Goal: Information Seeking & Learning: Check status

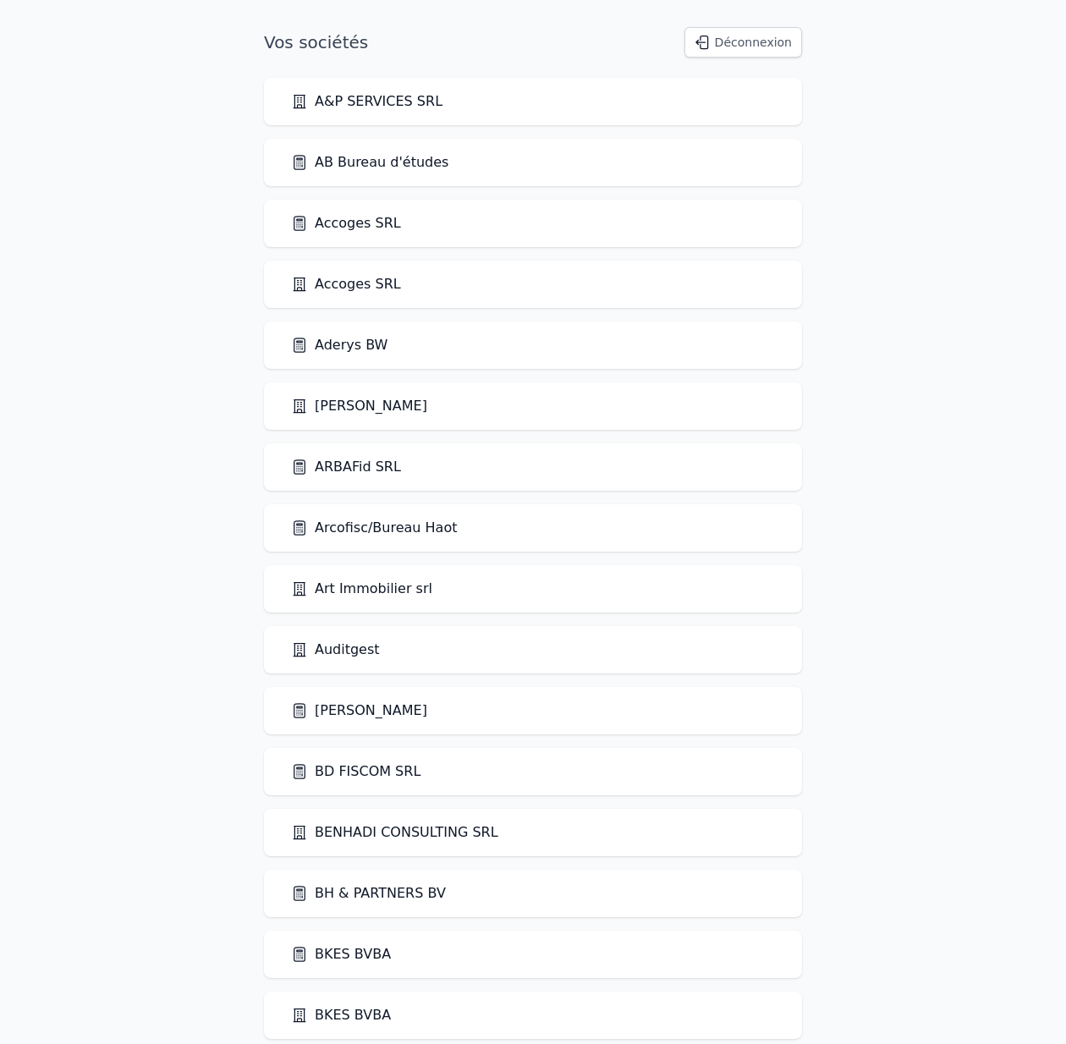
scroll to position [3433, 0]
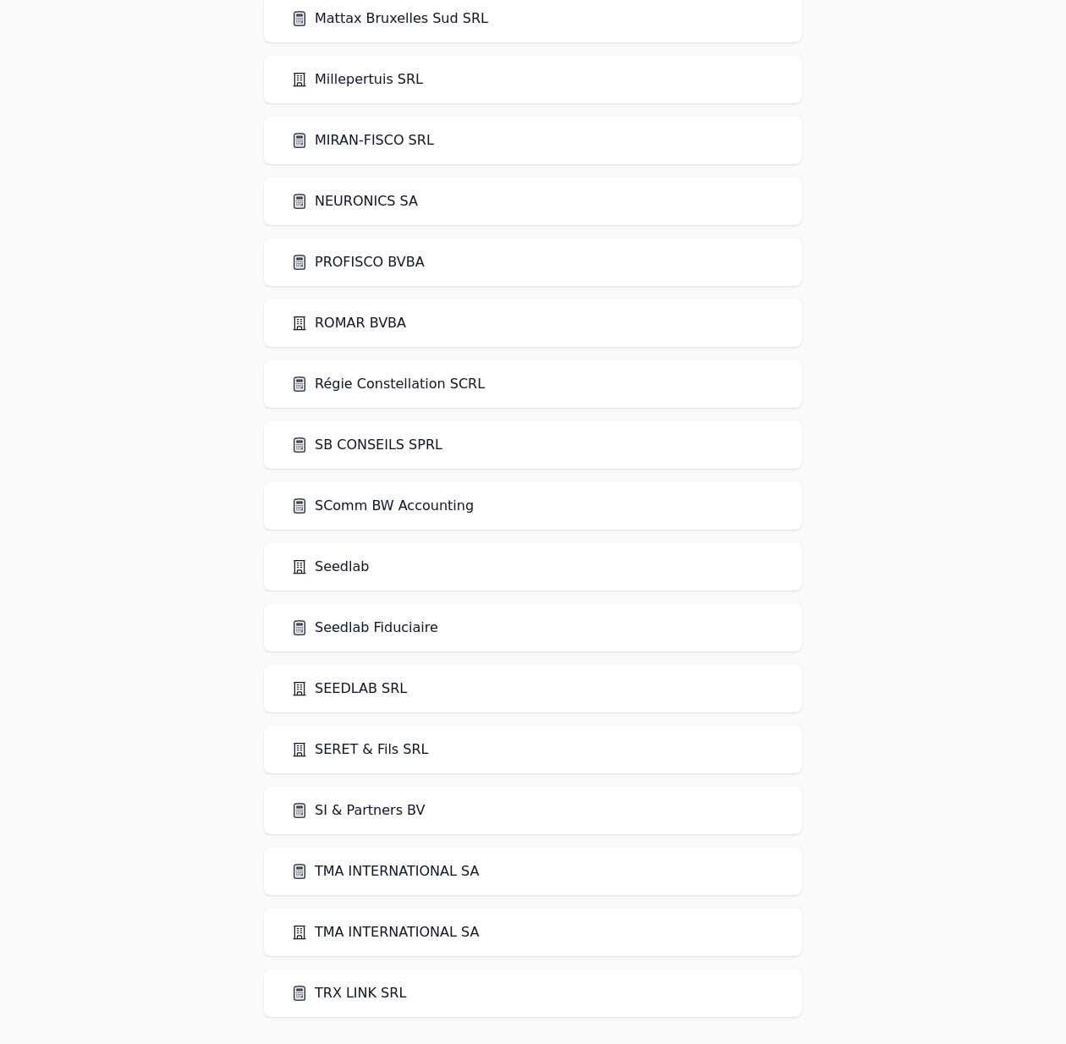
click at [344, 565] on link "Seedlab" at bounding box center [330, 567] width 78 height 20
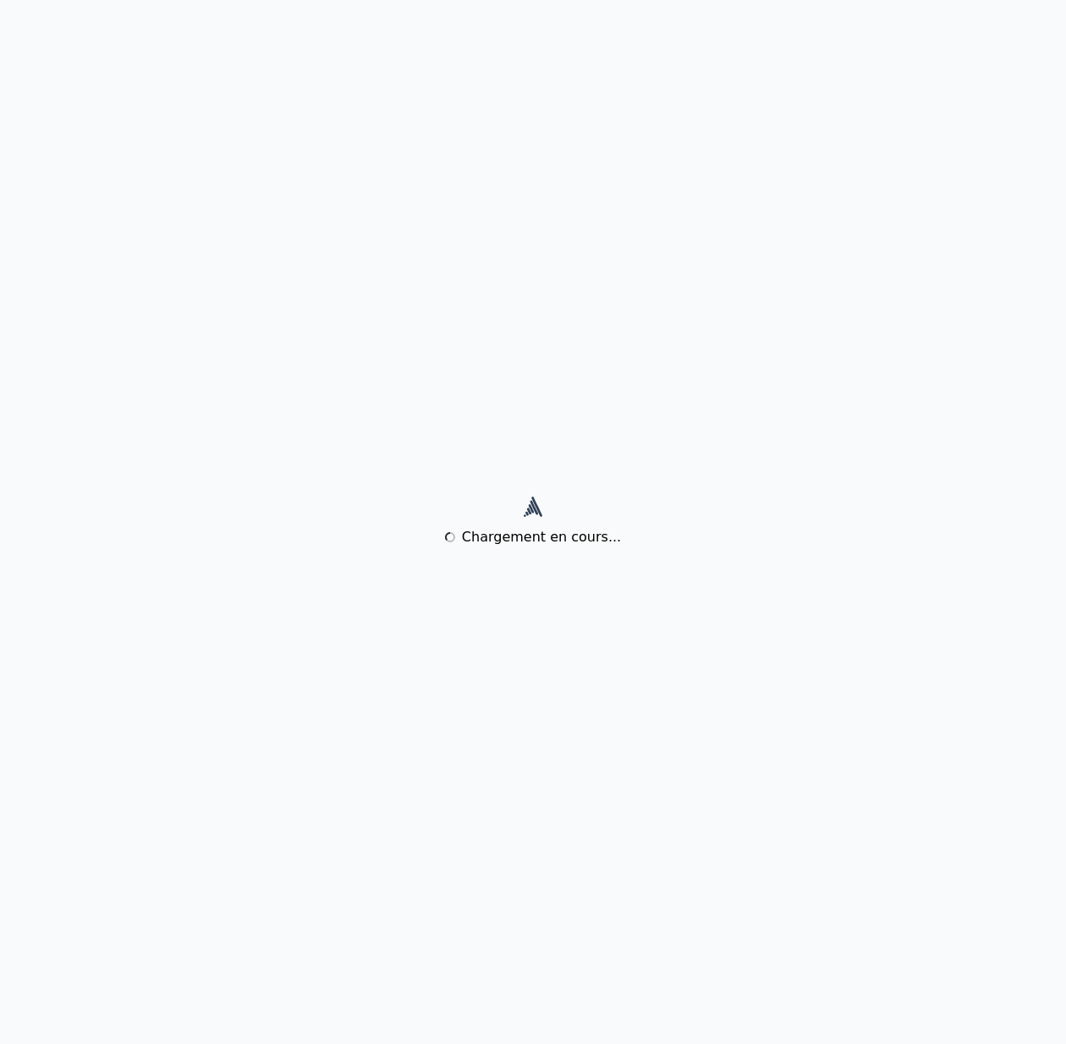
scroll to position [0, 0]
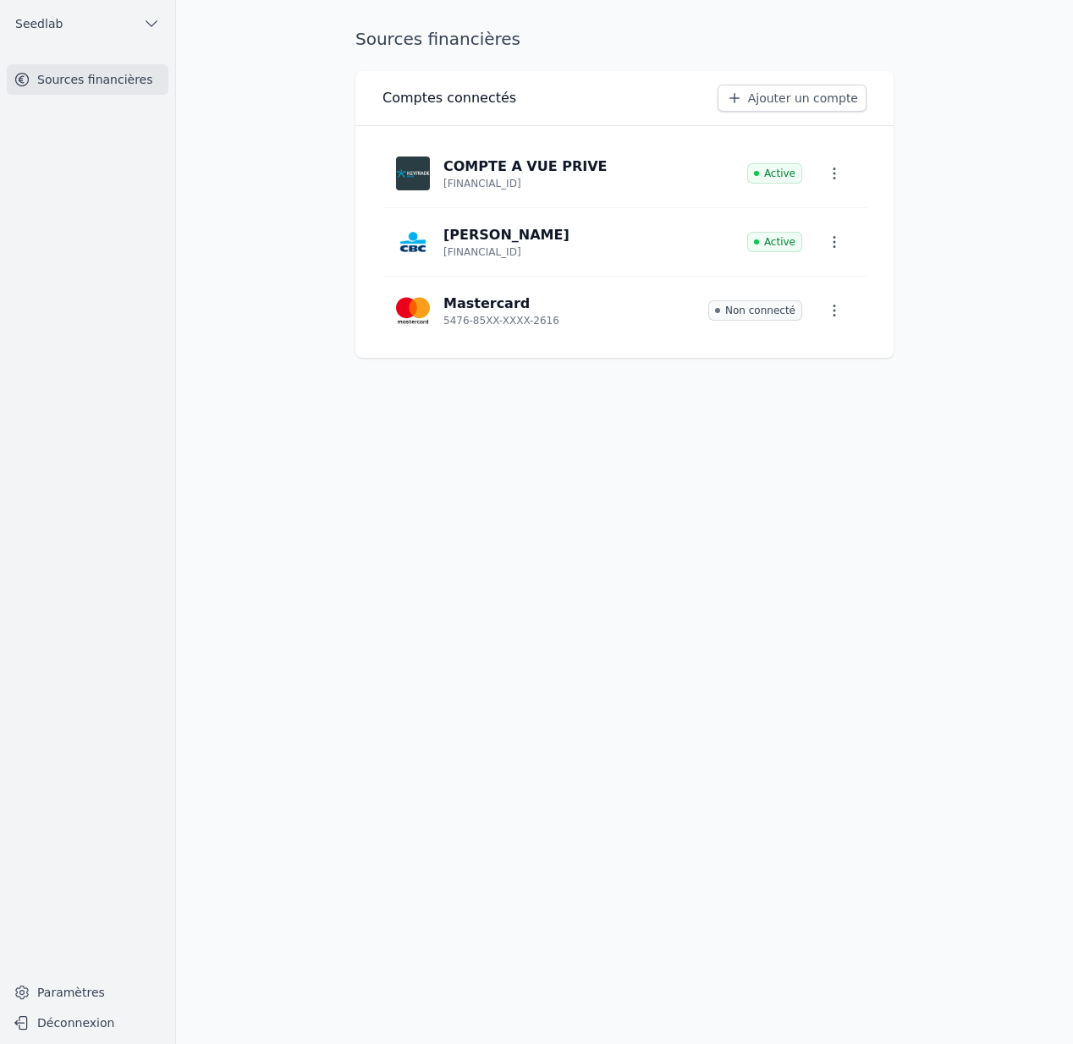
click at [85, 19] on button "Seedlab" at bounding box center [88, 23] width 162 height 27
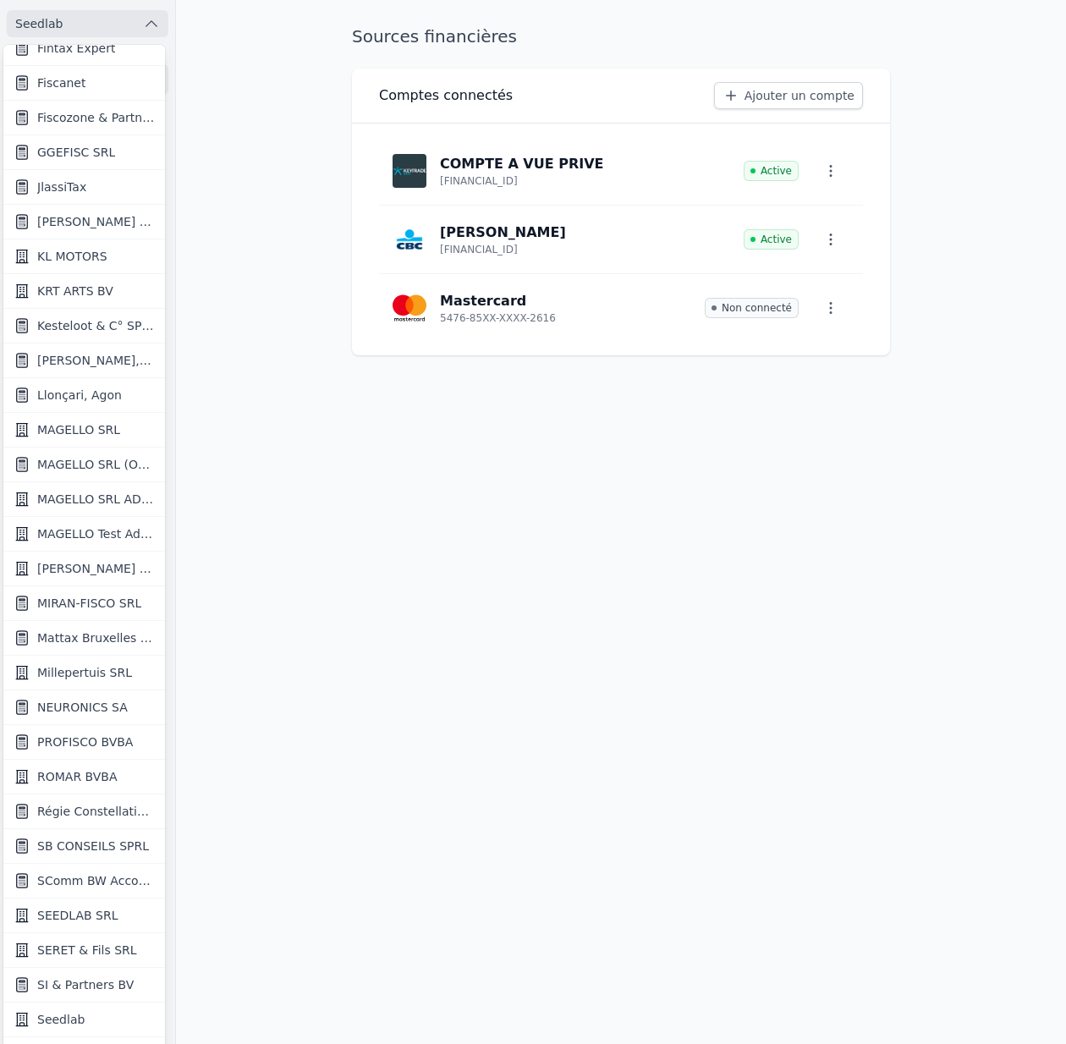
scroll to position [1490, 0]
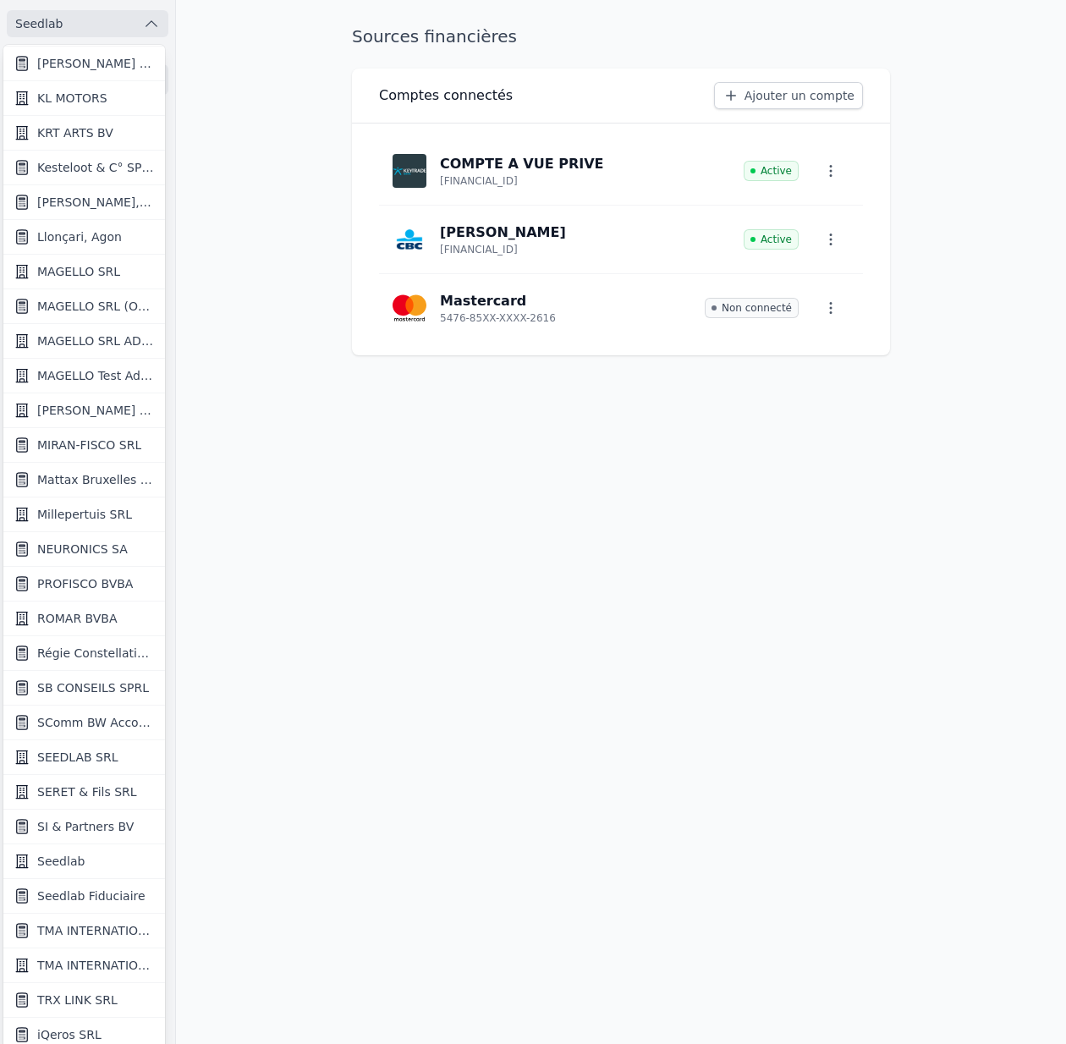
click at [108, 891] on span "Seedlab Fiduciaire" at bounding box center [91, 895] width 108 height 17
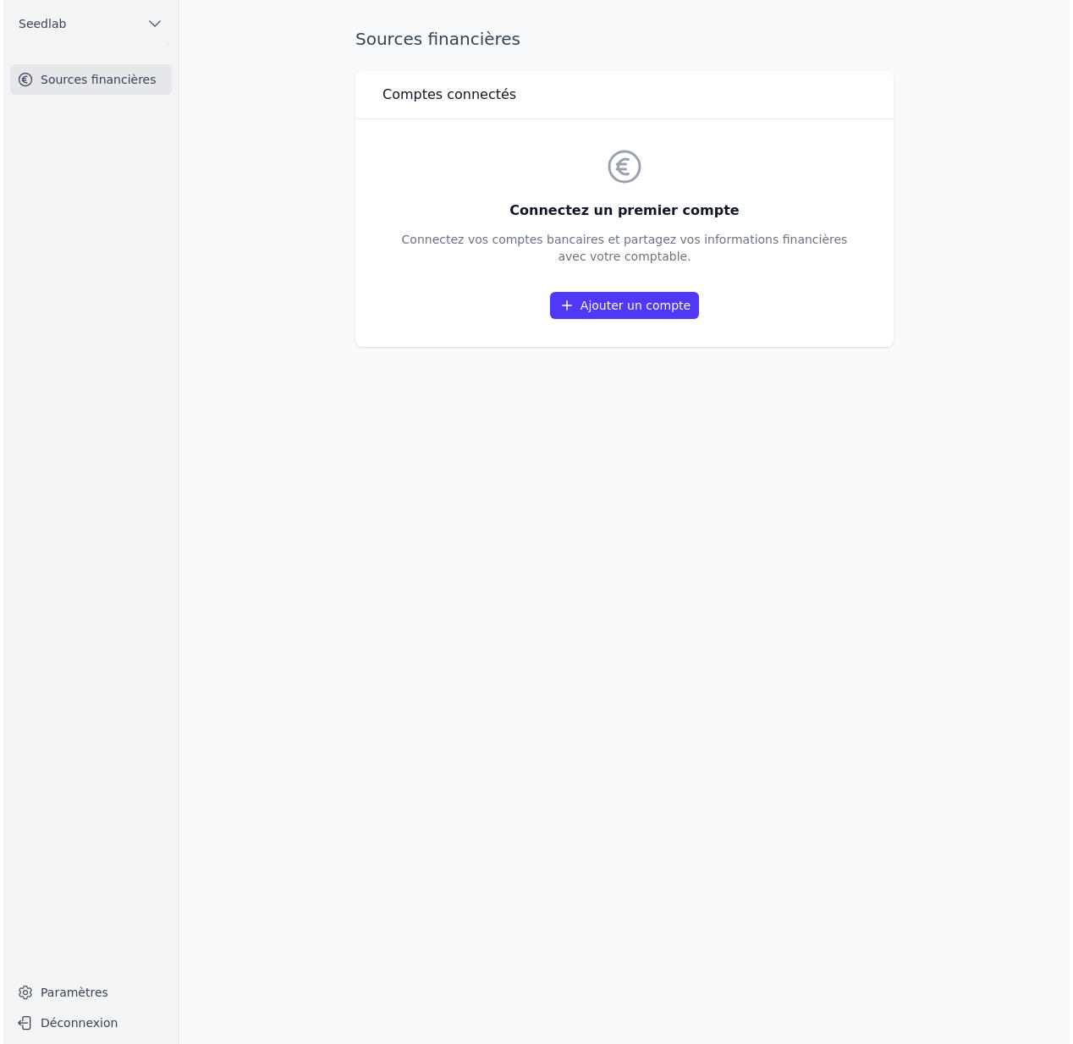
scroll to position [0, 0]
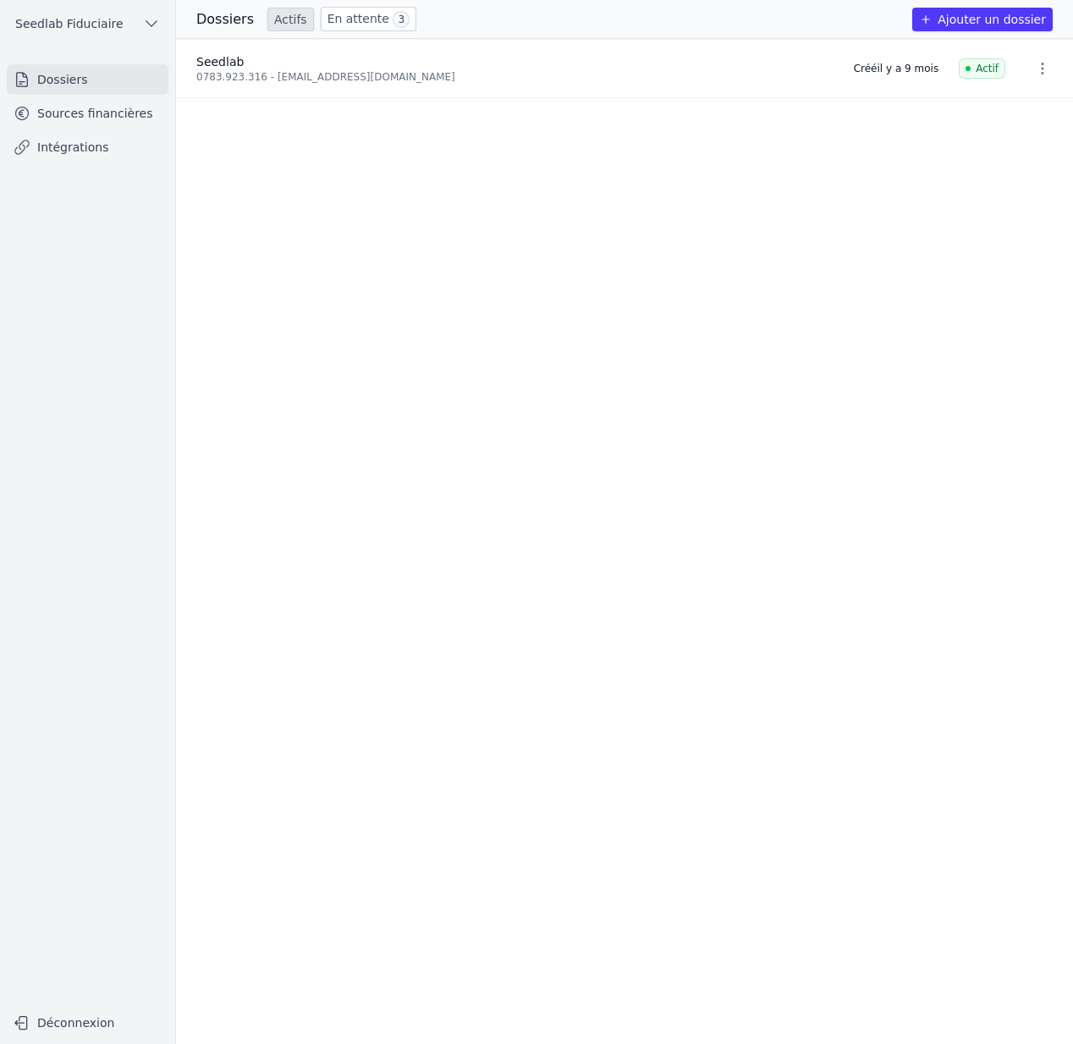
click at [137, 117] on link "Sources financières" at bounding box center [88, 113] width 162 height 30
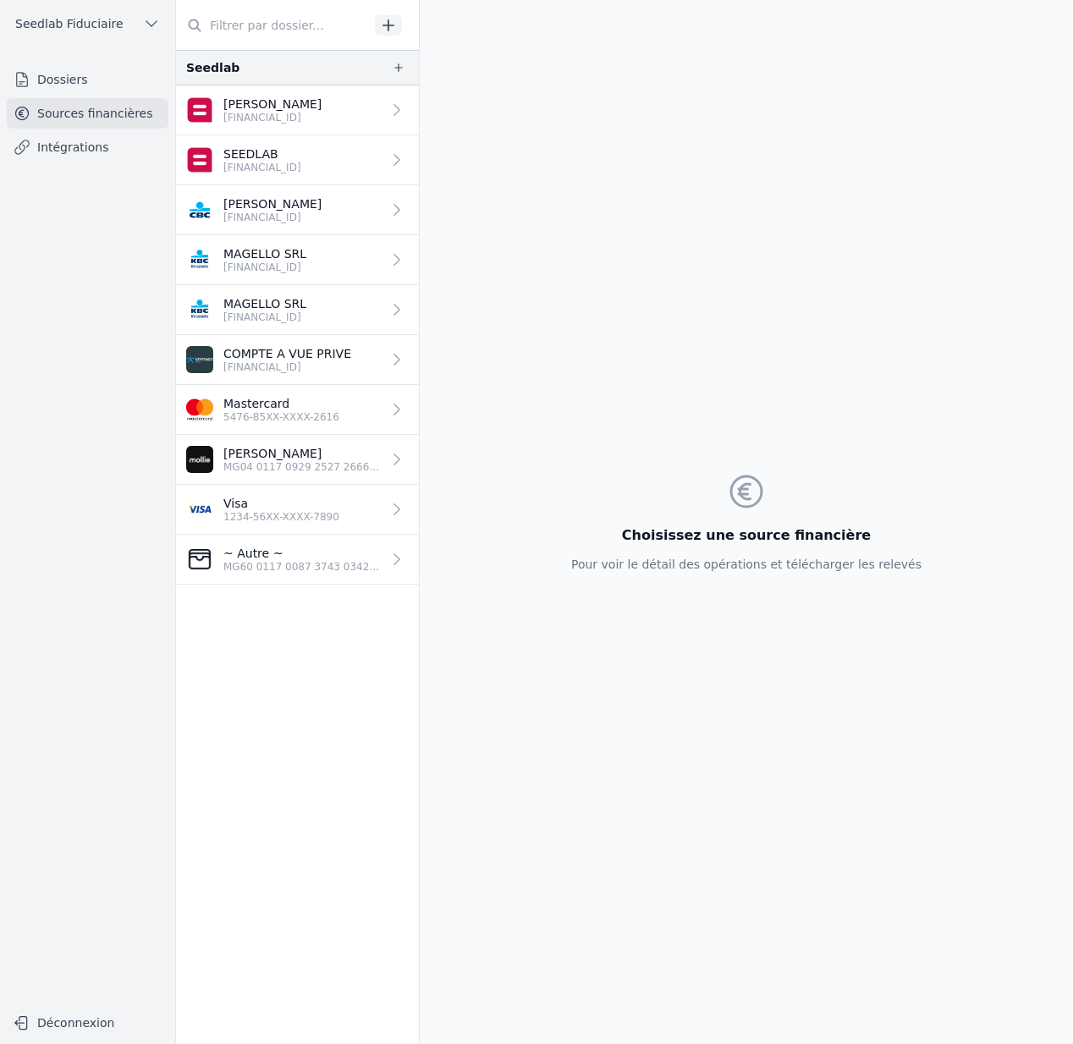
click at [680, 318] on div "Choisissez une source financière Pour voir le détail des opérations et téléchar…" at bounding box center [745, 522] width 377 height 1044
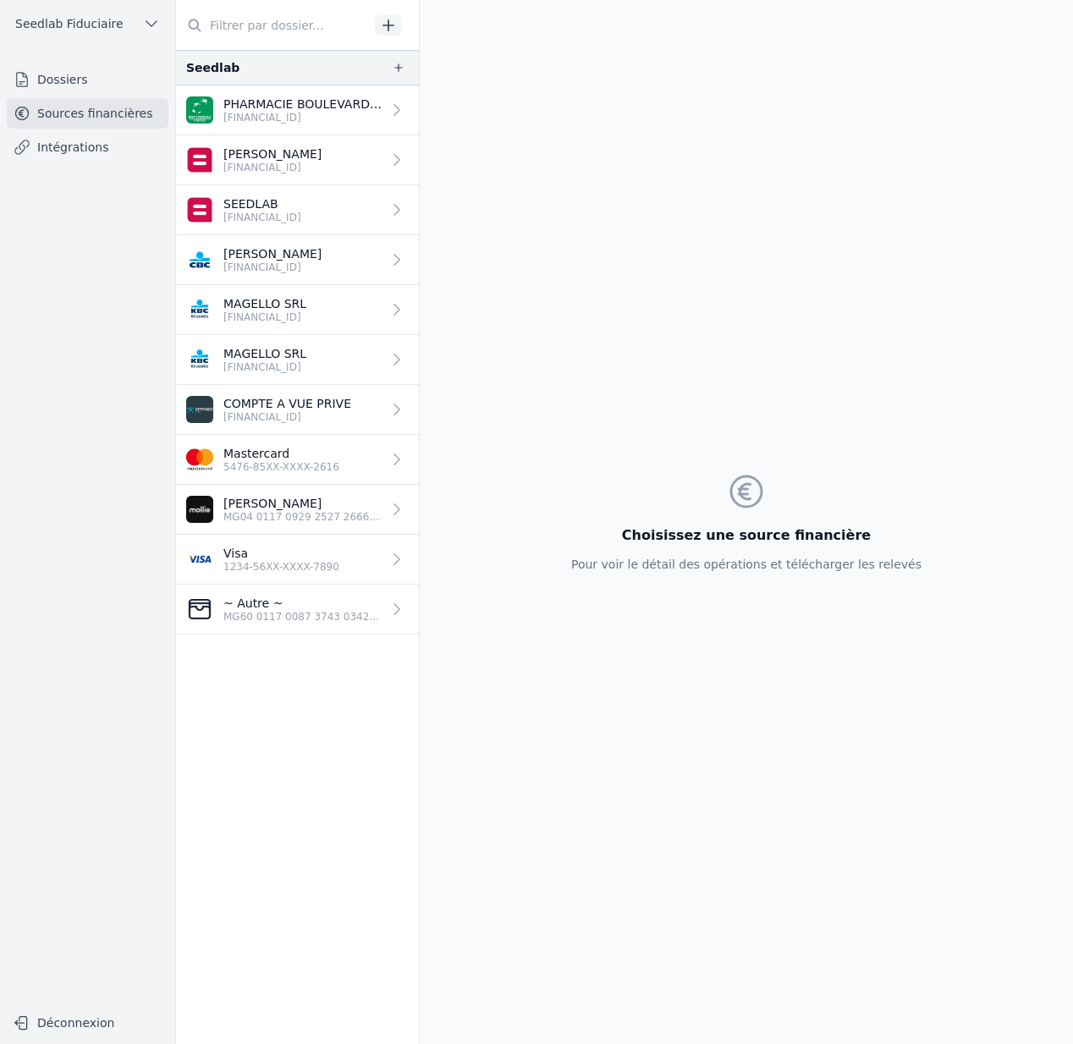
click at [334, 109] on p "PHARMACIE BOULEVARD SPRL" at bounding box center [302, 104] width 158 height 17
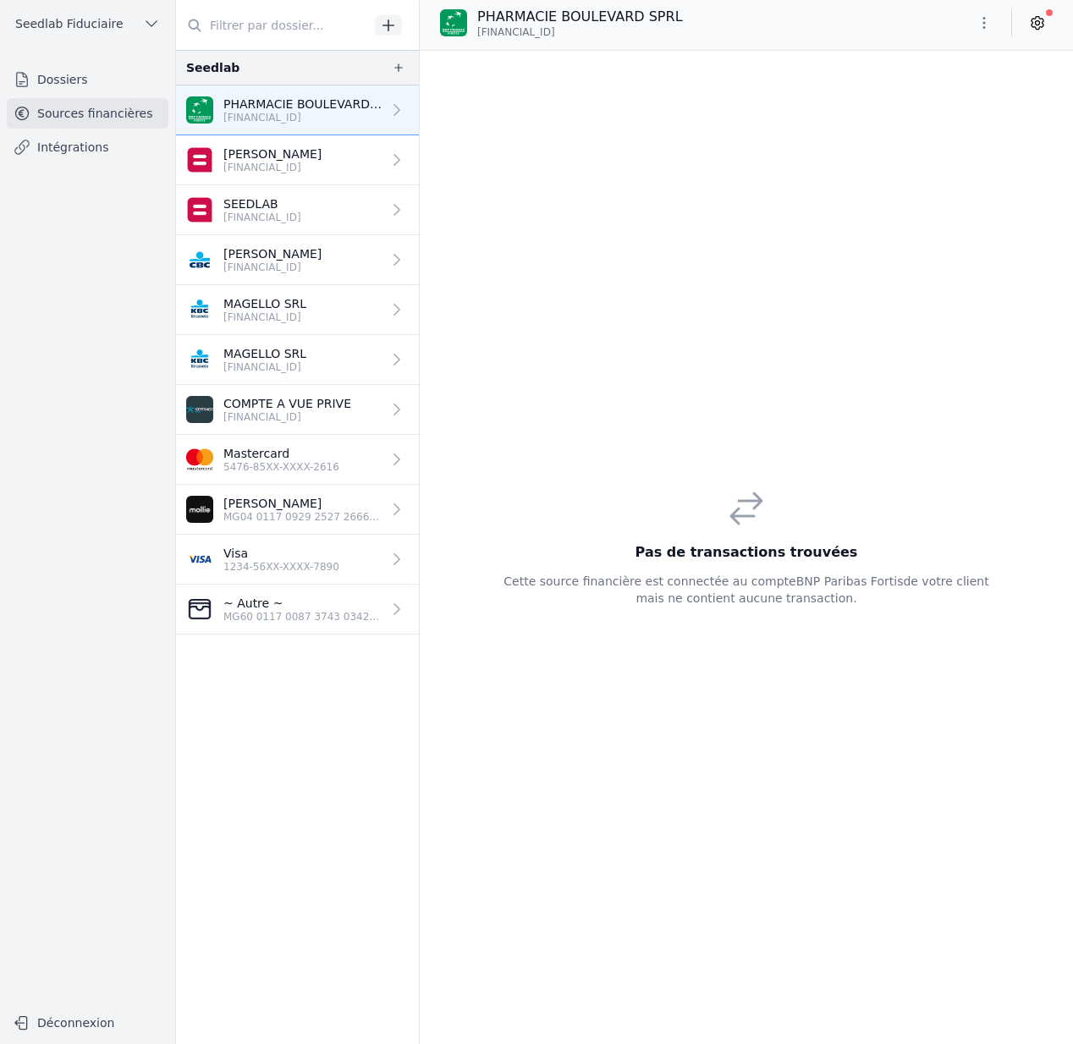
click at [610, 269] on div "Pas de transactions trouvées Cette source financière est connectée au compte BN…" at bounding box center [746, 547] width 653 height 993
click at [321, 159] on p "[PERSON_NAME]" at bounding box center [272, 153] width 98 height 17
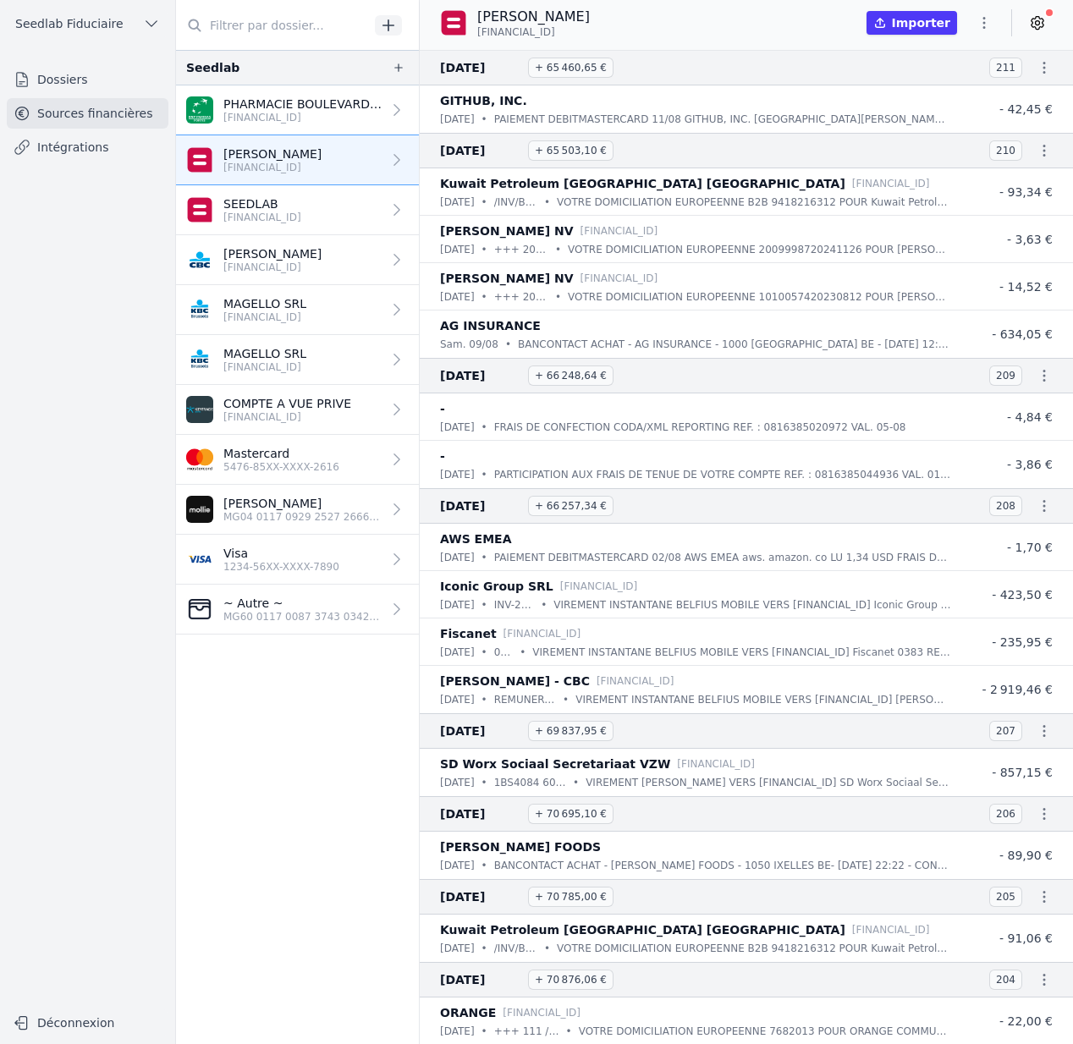
click at [328, 107] on p "PHARMACIE BOULEVARD SPRL" at bounding box center [302, 104] width 158 height 17
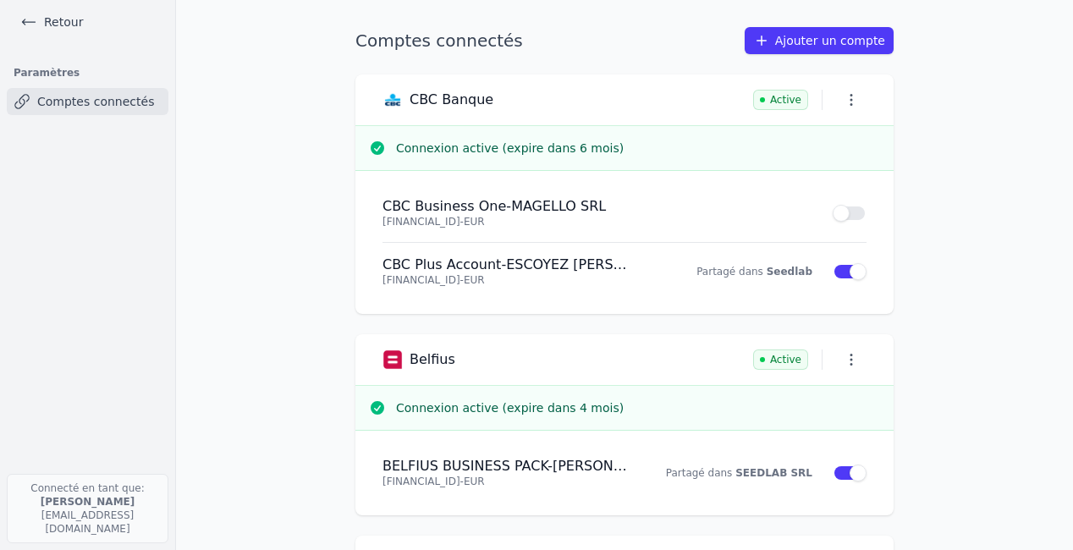
click at [73, 21] on link "Retour" at bounding box center [52, 22] width 76 height 24
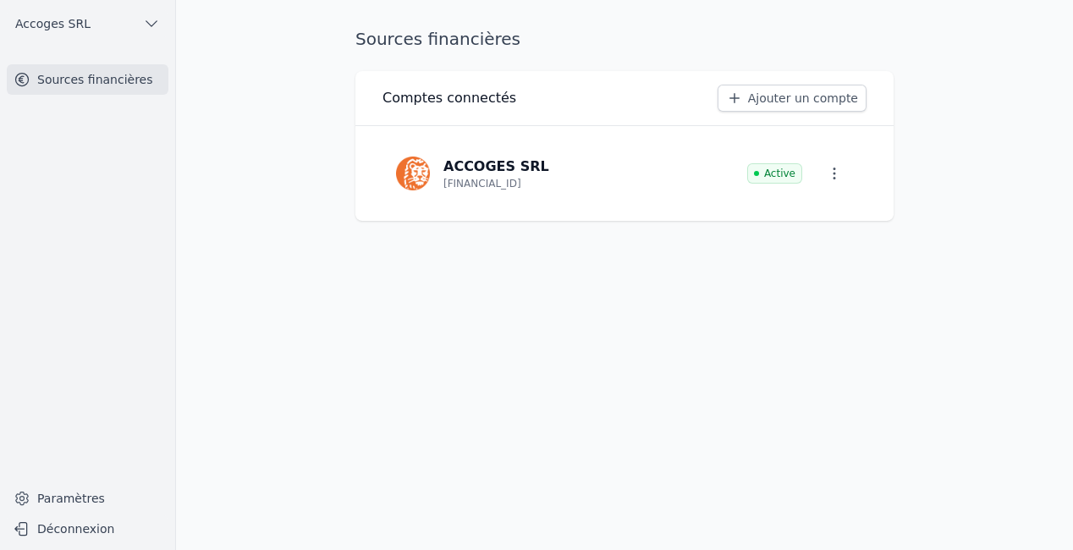
click at [70, 18] on span "Accoges SRL" at bounding box center [52, 23] width 75 height 17
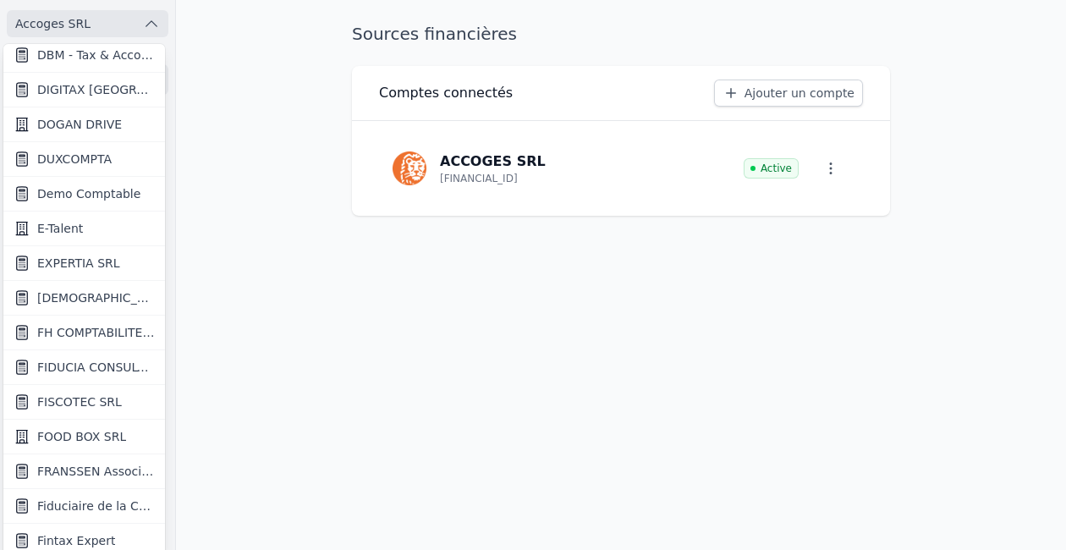
scroll to position [846, 0]
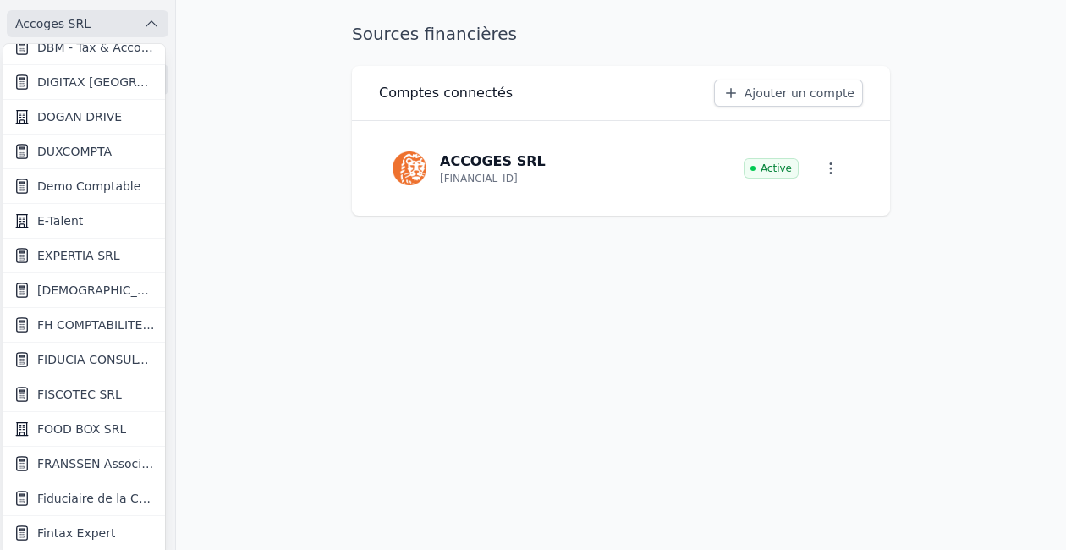
click at [102, 357] on span "FIDUCIA CONSULTING SRL" at bounding box center [96, 359] width 118 height 17
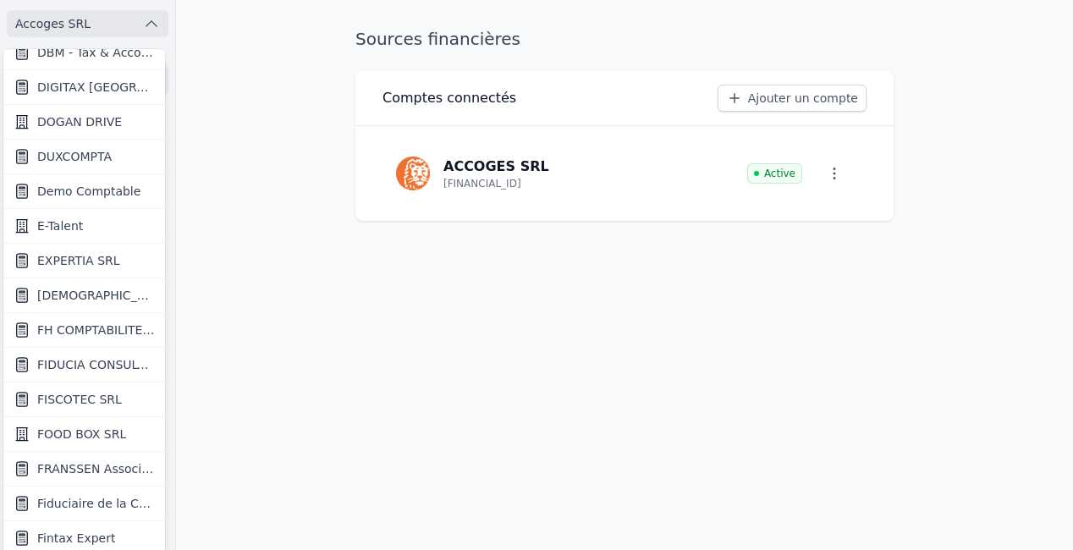
scroll to position [0, 0]
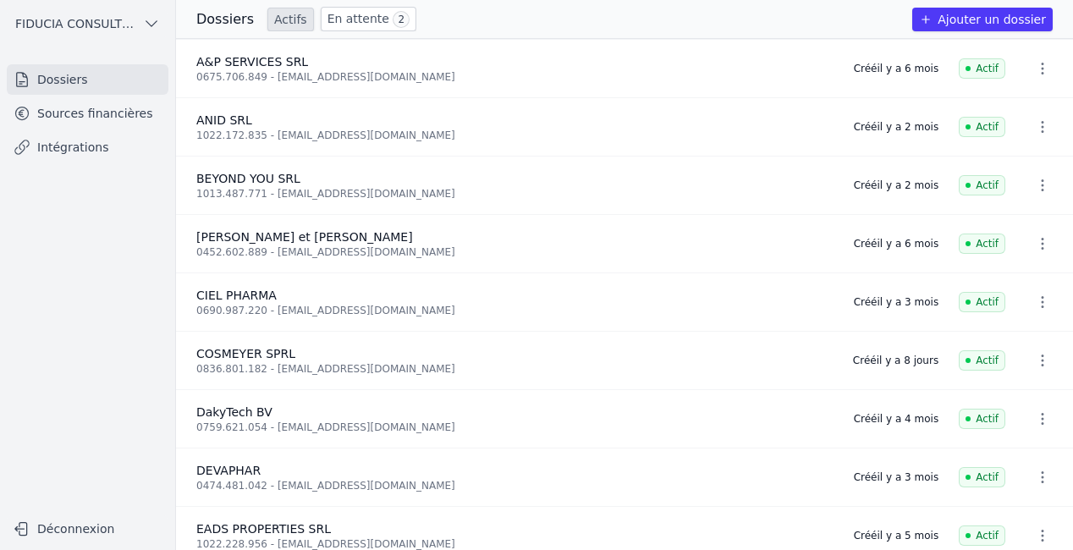
click at [91, 113] on link "Sources financières" at bounding box center [88, 113] width 162 height 30
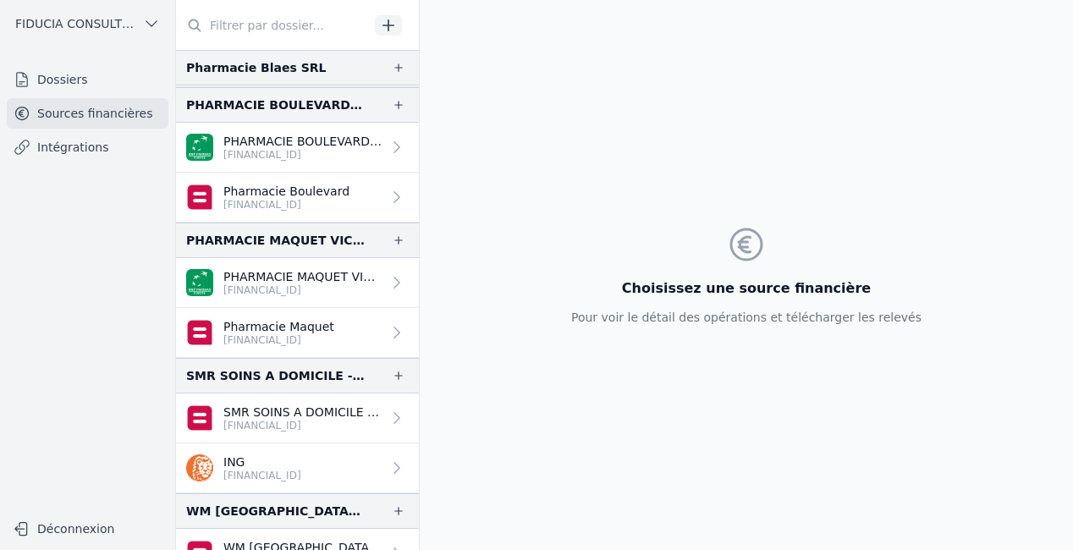
scroll to position [1941, 0]
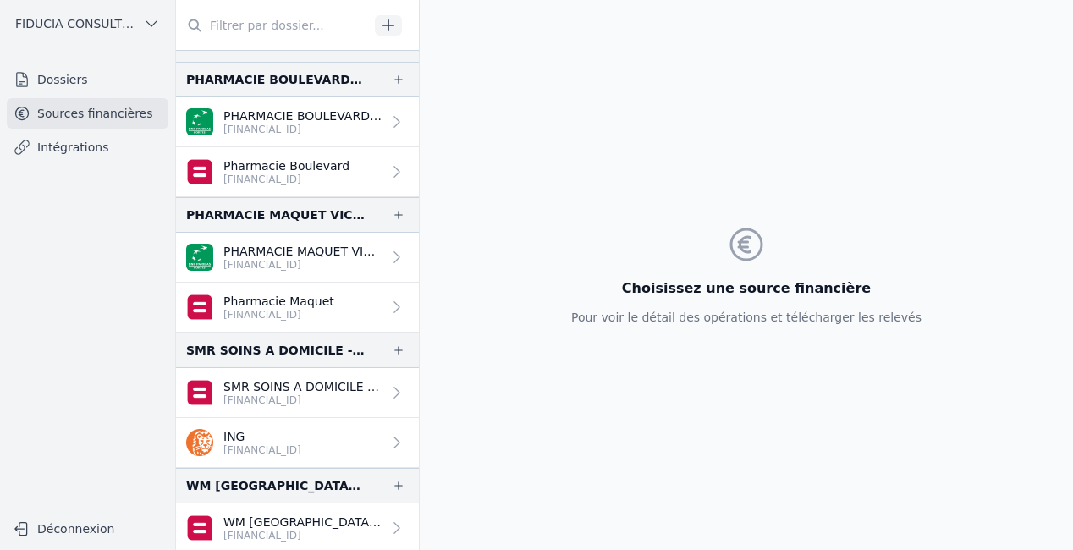
click at [313, 131] on p "[FINANCIAL_ID]" at bounding box center [302, 130] width 158 height 14
